Goal: Obtain resource: Obtain resource

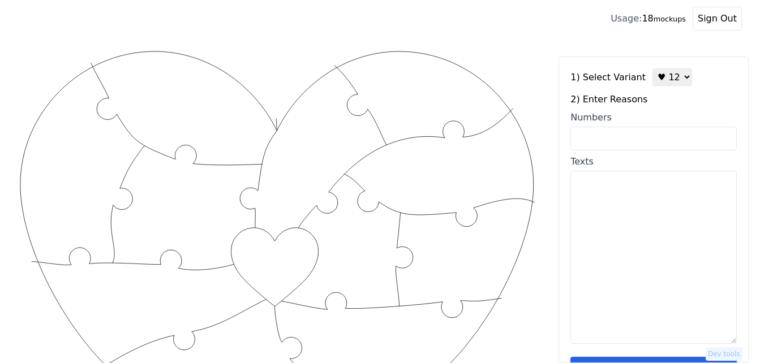
click at [635, 136] on input "Numbers" at bounding box center [653, 139] width 166 height 24
click at [663, 81] on select "♥ 12 ♥ 18 ♥ 28 ♥ 40 ♥ 50 ♥ 60 ♥ 70" at bounding box center [672, 77] width 40 height 18
select select "3"
click at [652, 68] on select "♥ 12 ♥ 18 ♥ 28 ♥ 40 ♥ 50 ♥ 60 ♥ 70" at bounding box center [672, 77] width 40 height 18
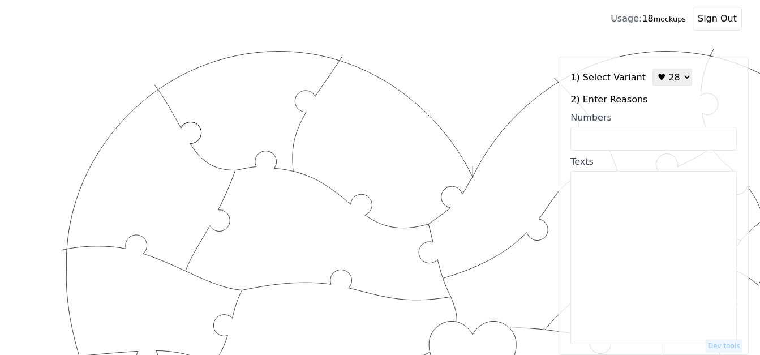
click at [626, 209] on textarea "Texts" at bounding box center [653, 257] width 166 height 173
click at [591, 143] on input "Numbers" at bounding box center [653, 139] width 166 height 24
paste input "1, 2, 8, 10, 29, 30, 37, 46, 53, 58, 76, 79, 96,"
type input "1, 2, 8, 10, 29, 30, 37, 46, 53, 58, 76, 79, 96,"
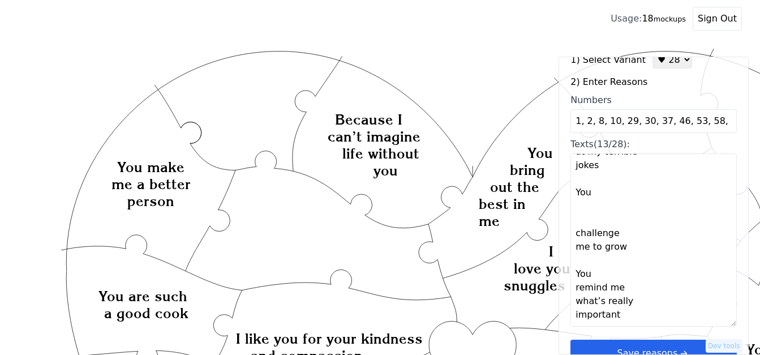
scroll to position [34, 0]
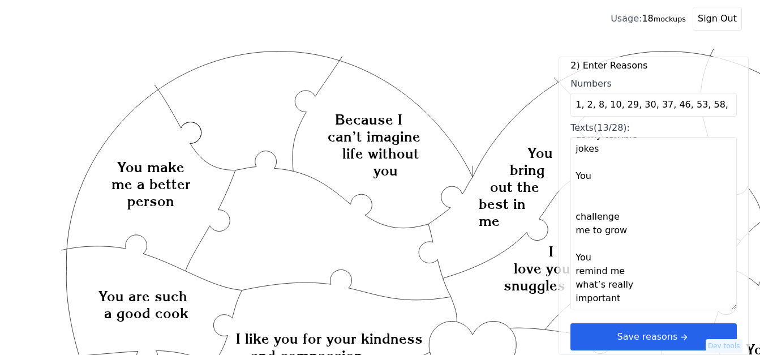
click at [582, 297] on textarea "I love your snuggles You are beautiful You make my heart race You are such a go…" at bounding box center [653, 223] width 166 height 173
paste textarea "you love the Lord, you're an amazing mother, for your servant heart, you love t…"
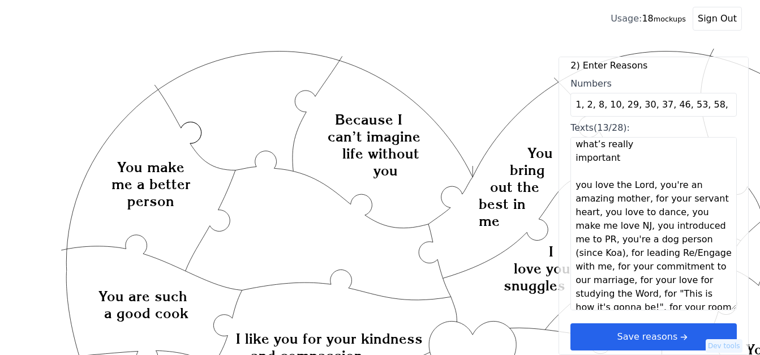
scroll to position [712, 0]
click at [645, 199] on textarea "I love your snuggles You are beautiful You make my heart race You are such a go…" at bounding box center [653, 223] width 166 height 173
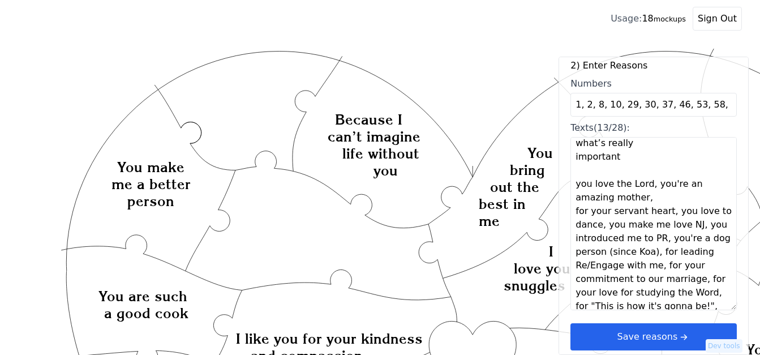
click at [655, 199] on textarea "I love your snuggles You are beautiful You make my heart race You are such a go…" at bounding box center [653, 223] width 166 height 173
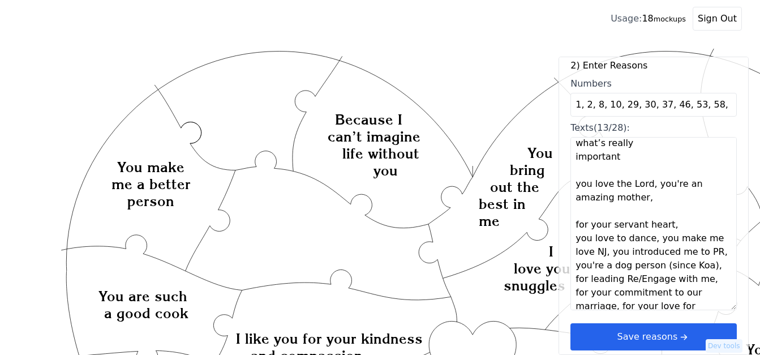
click at [667, 227] on textarea "I love your snuggles You are beautiful You make my heart race You are such a go…" at bounding box center [653, 223] width 166 height 173
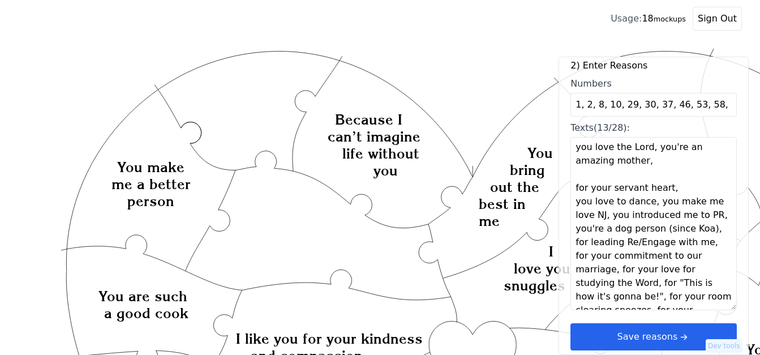
scroll to position [768, 0]
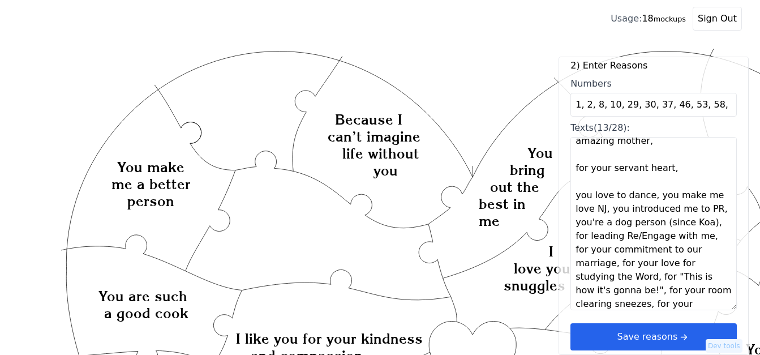
click at [671, 170] on textarea "I love your snuggles You are beautiful You make my heart race You are such a go…" at bounding box center [653, 223] width 166 height 173
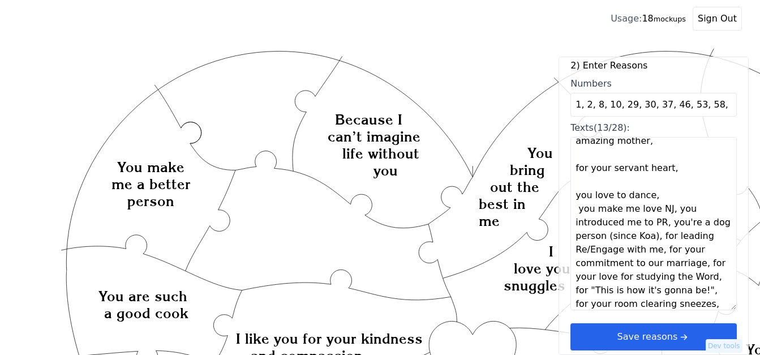
click at [650, 197] on textarea "I love your snuggles You are beautiful You make my heart race You are such a go…" at bounding box center [653, 223] width 166 height 173
click at [665, 213] on textarea "I love your snuggles You are beautiful You make my heart race You are such a go…" at bounding box center [653, 223] width 166 height 173
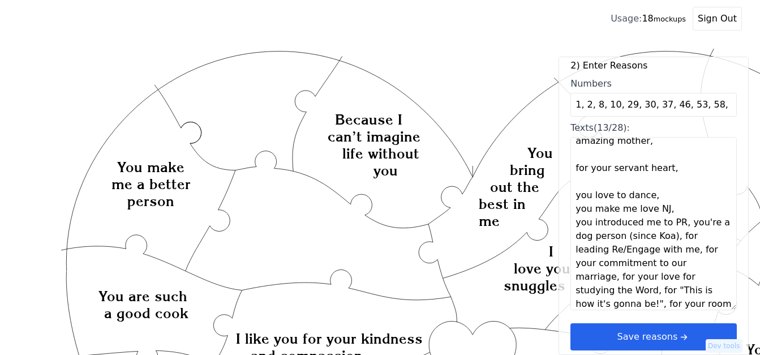
click at [663, 202] on textarea "I love your snuggles You are beautiful You make my heart race You are such a go…" at bounding box center [653, 223] width 166 height 173
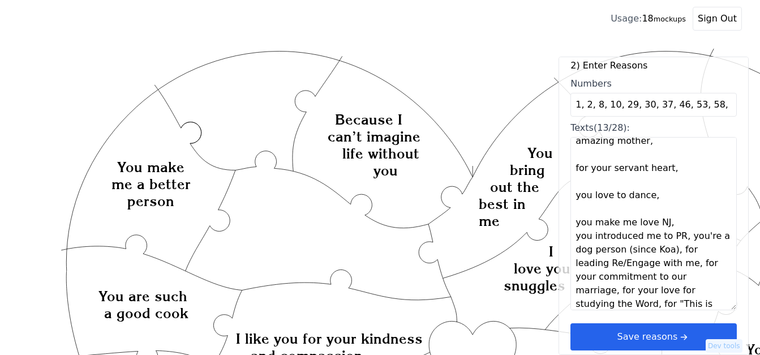
click at [672, 227] on textarea "I love your snuggles You are beautiful You make my heart race You are such a go…" at bounding box center [653, 223] width 166 height 173
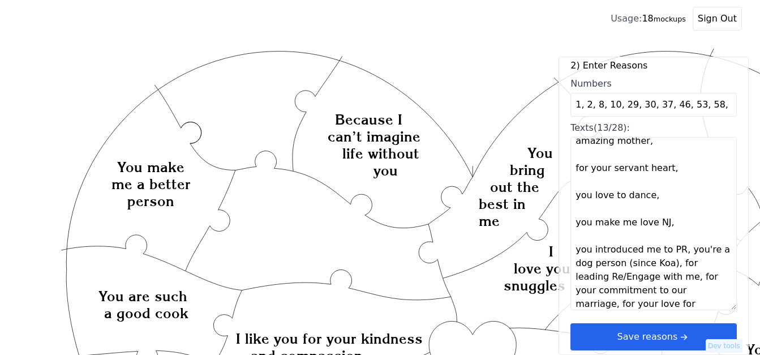
click at [680, 250] on textarea "I love your snuggles You are beautiful You make my heart race You are such a go…" at bounding box center [653, 223] width 166 height 173
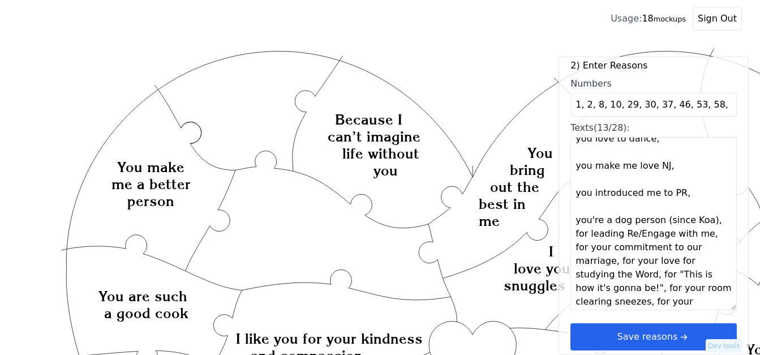
scroll to position [869, 0]
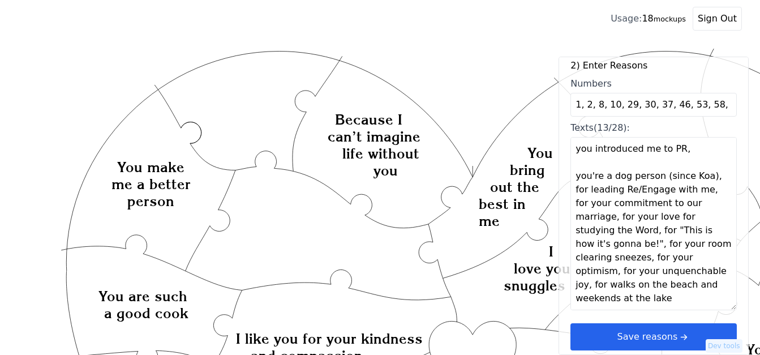
click at [710, 177] on textarea "I love your snuggles You are beautiful You make my heart race You are such a go…" at bounding box center [653, 223] width 166 height 173
click at [710, 178] on textarea "I love your snuggles You are beautiful You make my heart race You are such a go…" at bounding box center [653, 223] width 166 height 173
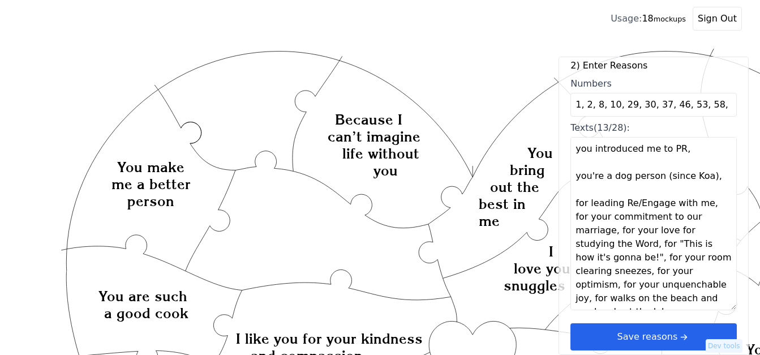
click at [716, 220] on textarea "I love your snuggles You are beautiful You make my heart race You are such a go…" at bounding box center [653, 223] width 166 height 173
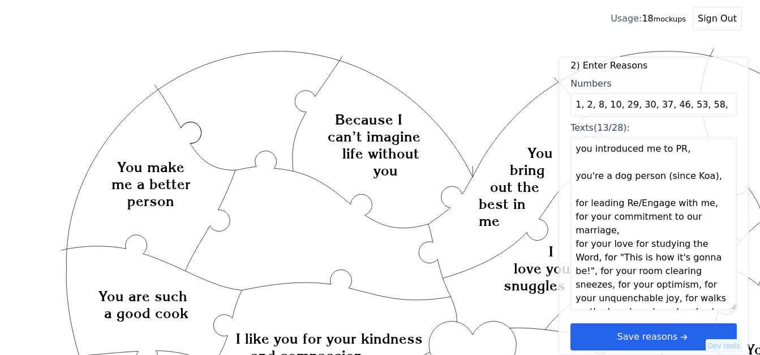
click at [716, 220] on textarea "I love your snuggles You are beautiful You make my heart race You are such a go…" at bounding box center [653, 223] width 166 height 173
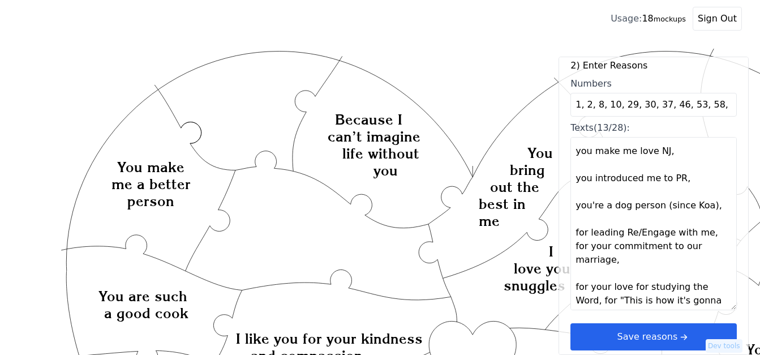
scroll to position [896, 0]
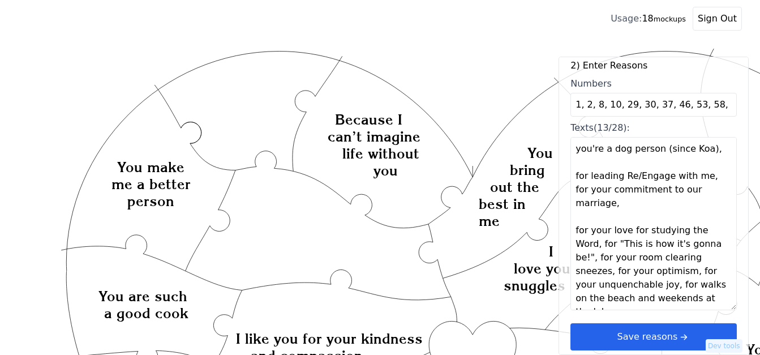
type textarea "I love your snuggles You are beautiful You make my heart race You are such a go…"
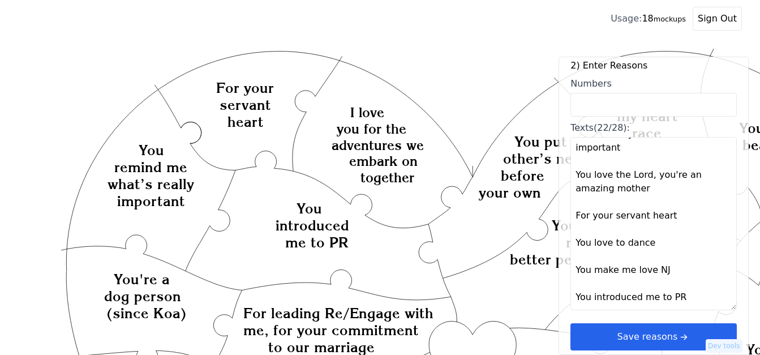
scroll to position [713, 0]
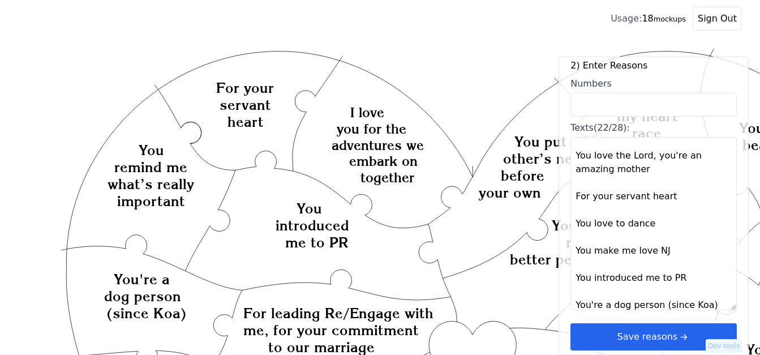
click at [646, 157] on textarea "I love your snuggles You are beautiful You make my heart race You are such a go…" at bounding box center [653, 223] width 166 height 173
click at [647, 156] on textarea "I love your snuggles You are beautiful You make my heart race You are such a go…" at bounding box center [653, 223] width 166 height 173
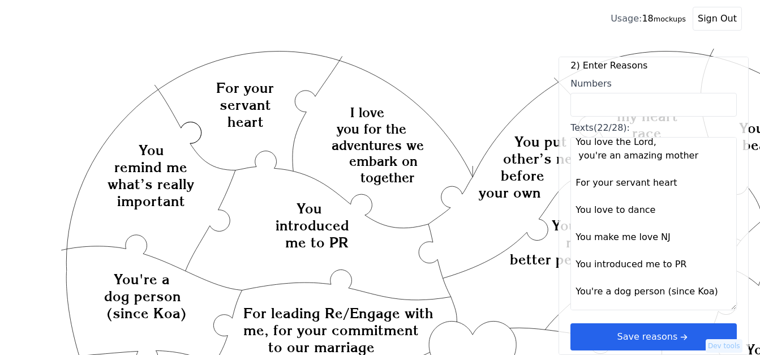
scroll to position [670, 0]
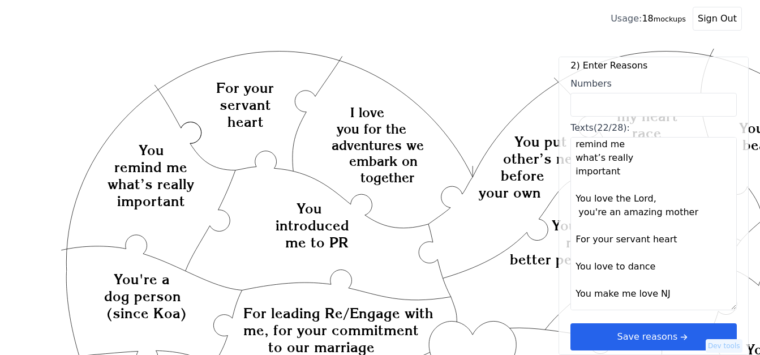
click at [656, 201] on textarea "I love your snuggles You are beautiful You make my heart race You are such a go…" at bounding box center [653, 223] width 166 height 173
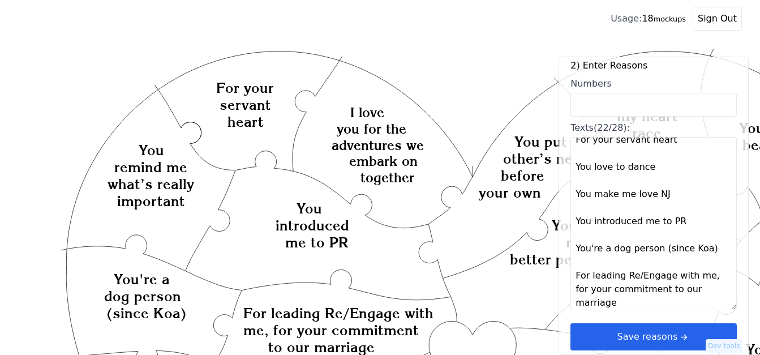
scroll to position [840, 0]
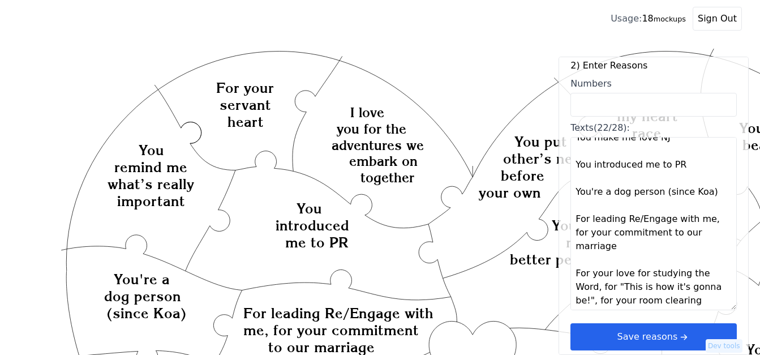
click at [706, 221] on textarea "I love your snuggles You are beautiful You make my heart race You are such a go…" at bounding box center [653, 223] width 166 height 173
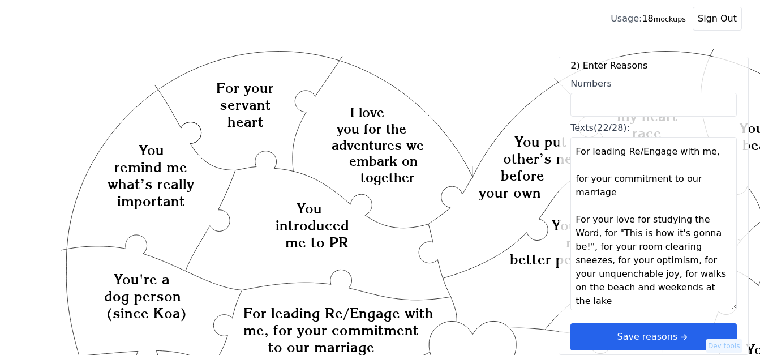
scroll to position [910, 0]
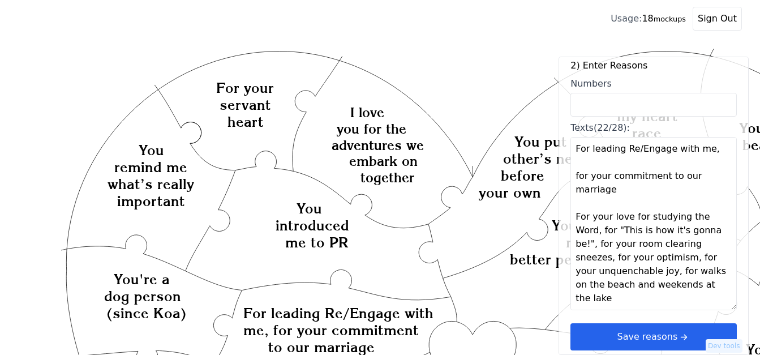
click at [600, 234] on textarea "I love your snuggles You are beautiful You make my heart race You are such a go…" at bounding box center [653, 223] width 166 height 173
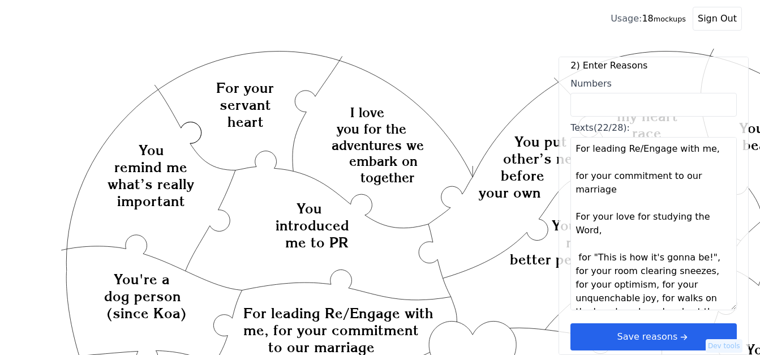
click at [612, 234] on textarea "I love your snuggles You are beautiful You make my heart race You are such a go…" at bounding box center [653, 223] width 166 height 173
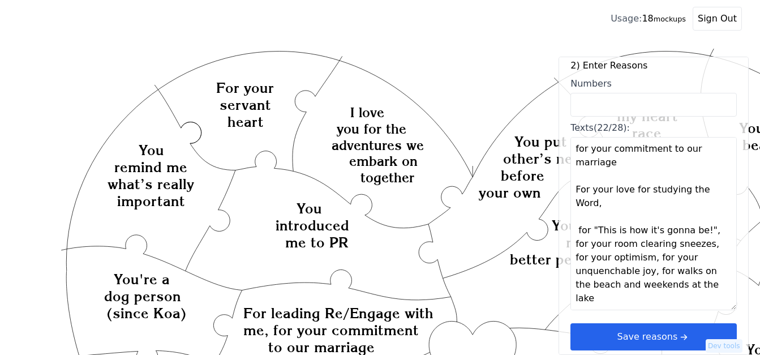
click at [706, 231] on textarea "I love your snuggles You are beautiful You make my heart race You are such a go…" at bounding box center [653, 223] width 166 height 173
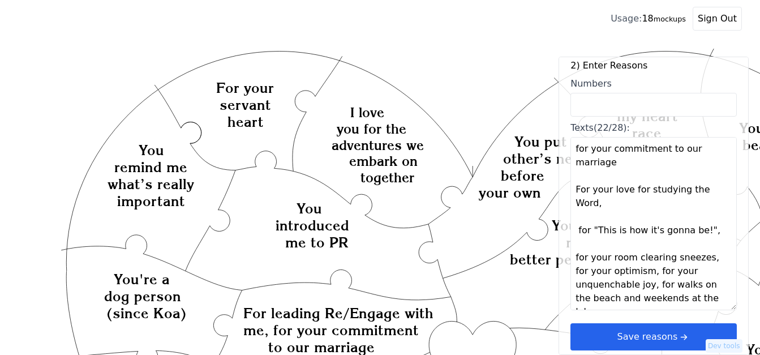
click at [636, 274] on textarea "I love your snuggles You are beautiful You make my heart race You are such a go…" at bounding box center [653, 223] width 166 height 173
click at [637, 272] on textarea "I love your snuggles You are beautiful You make my heart race You are such a go…" at bounding box center [653, 223] width 166 height 173
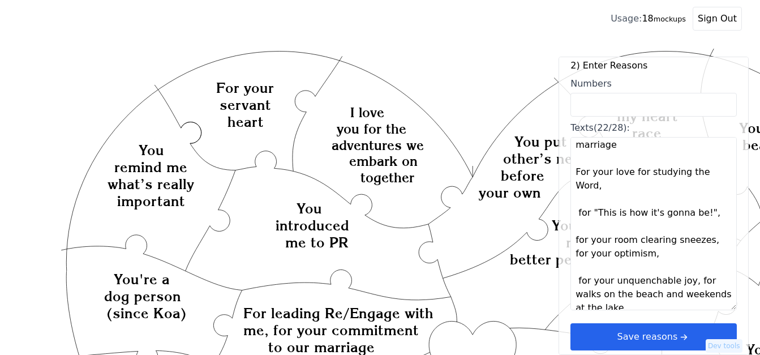
scroll to position [964, 0]
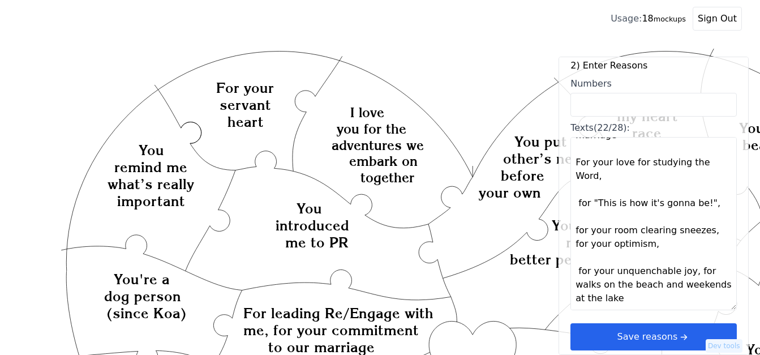
click at [688, 274] on textarea "I love your snuggles You are beautiful You make my heart race You are such a go…" at bounding box center [653, 223] width 166 height 173
click at [690, 268] on textarea "I love your snuggles You are beautiful You make my heart race You are such a go…" at bounding box center [653, 223] width 166 height 173
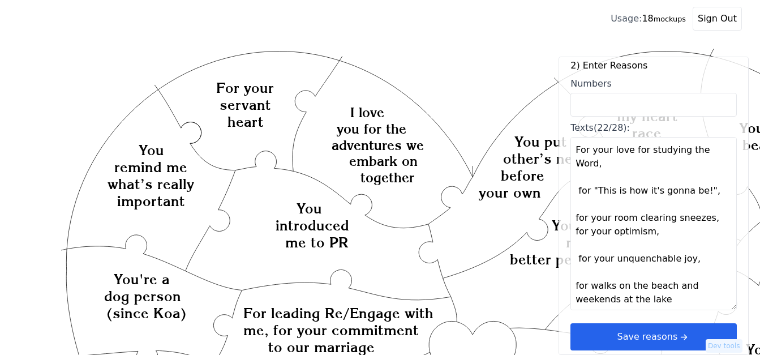
scroll to position [978, 0]
type textarea "I love your snuggles You are beautiful You make my heart race You are such a go…"
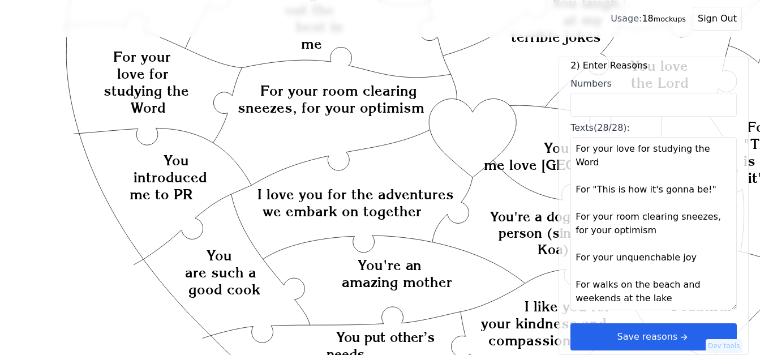
scroll to position [226, 0]
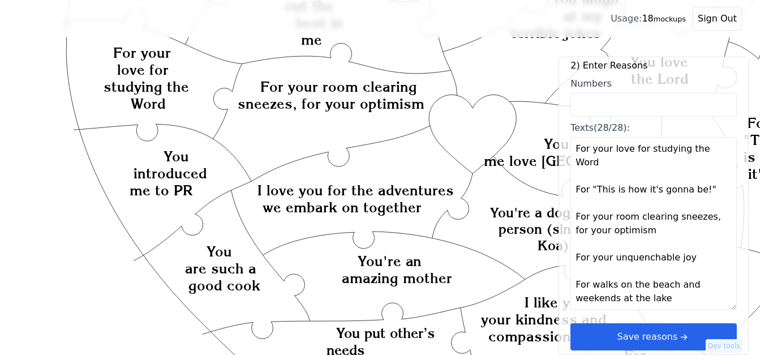
click at [688, 338] on button "Save reasons" at bounding box center [653, 336] width 166 height 27
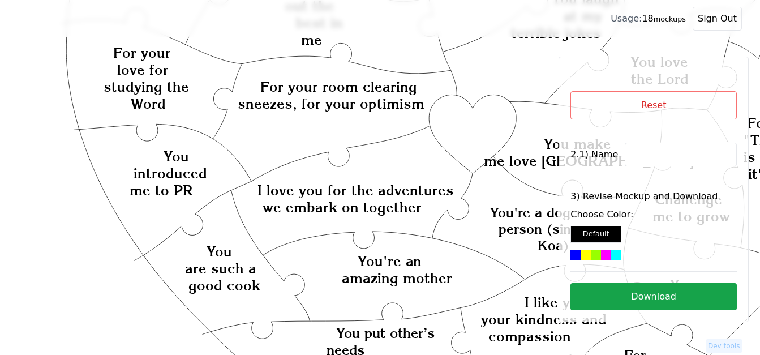
scroll to position [0, 0]
click at [636, 153] on input at bounding box center [681, 155] width 112 height 24
paste input "[PERSON_NAME],"
click at [473, 126] on icon "Created with Snap Created with Snap Created with Snap I love you for the advent…" at bounding box center [452, 324] width 869 height 1005
click at [667, 152] on input "[PERSON_NAME]," at bounding box center [681, 155] width 112 height 24
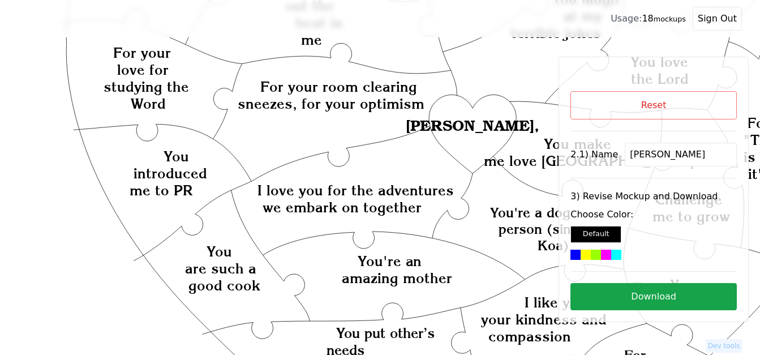
type input "[PERSON_NAME]"
click at [479, 136] on icon "Created with Snap Created with Snap Created with Snap I love you for the advent…" at bounding box center [452, 324] width 869 height 1005
click at [574, 254] on div at bounding box center [575, 255] width 10 height 10
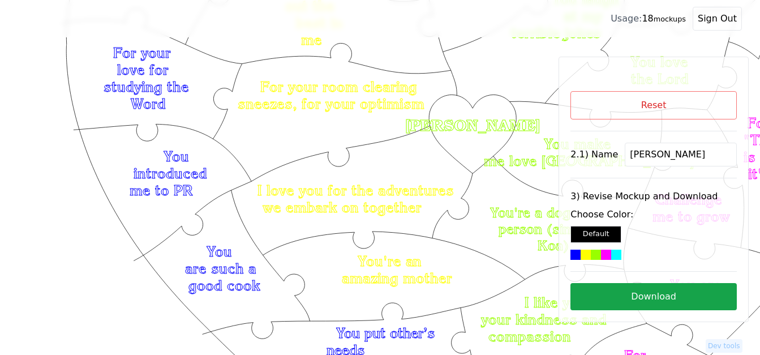
click at [633, 297] on button "Download" at bounding box center [653, 296] width 166 height 27
